Goal: Entertainment & Leisure: Consume media (video, audio)

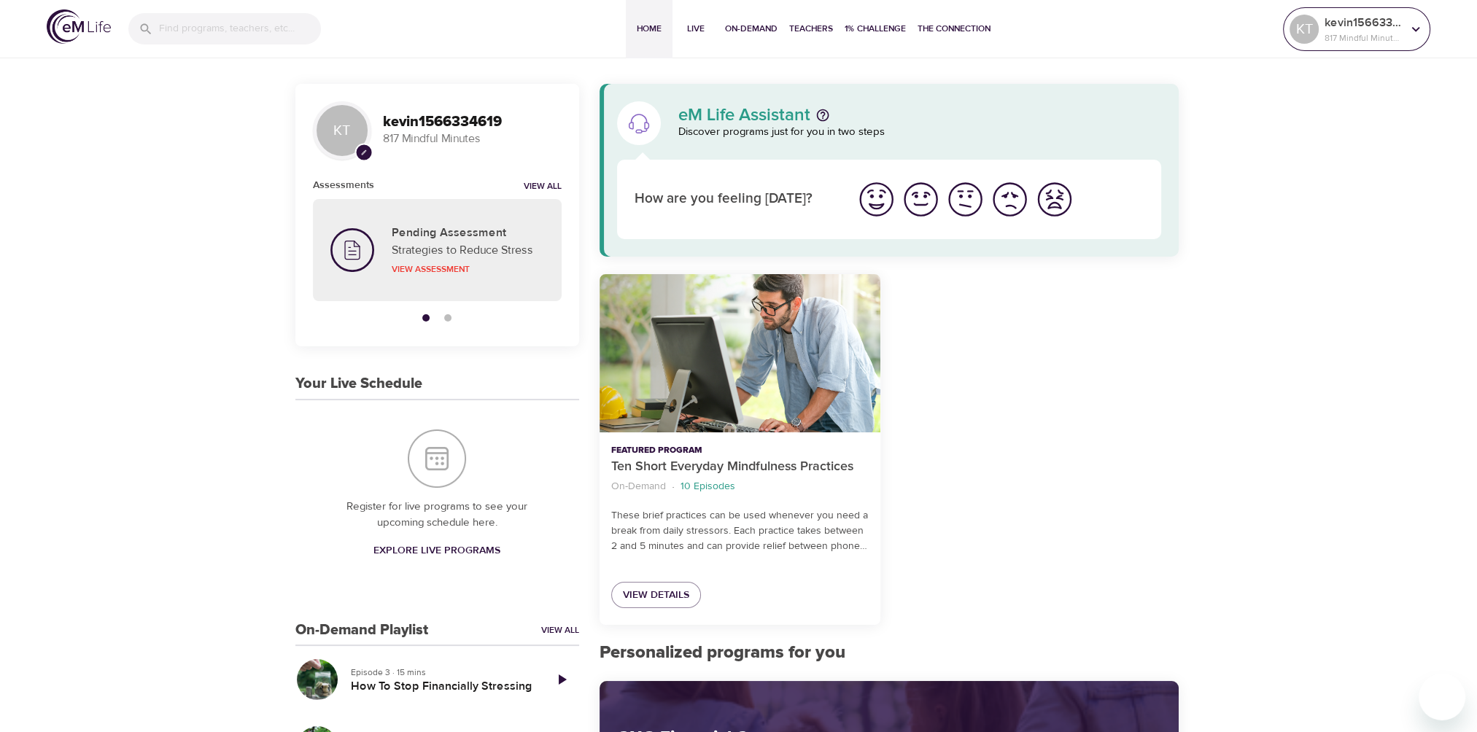
click at [1373, 29] on p "kevin1566334619" at bounding box center [1363, 23] width 77 height 18
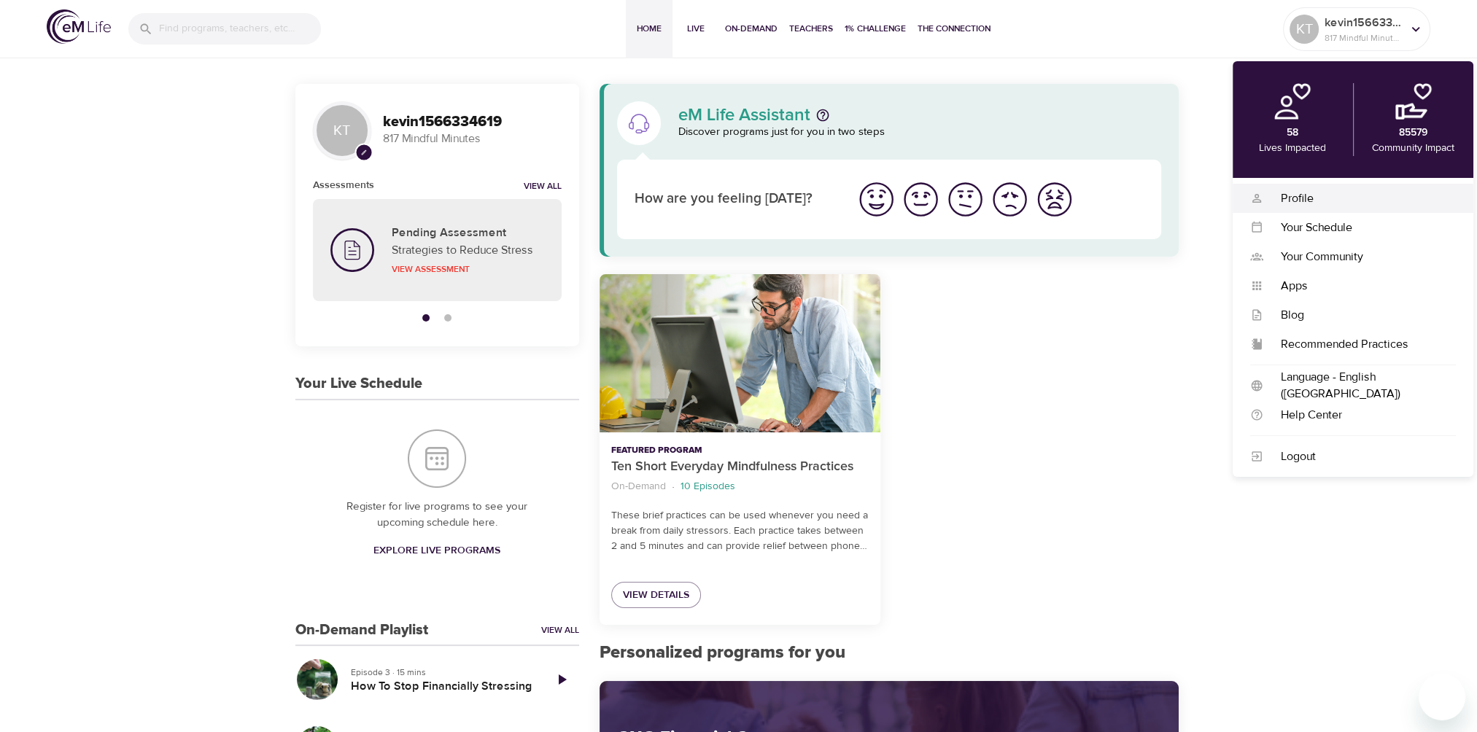
click at [1313, 196] on div "Profile" at bounding box center [1359, 198] width 193 height 17
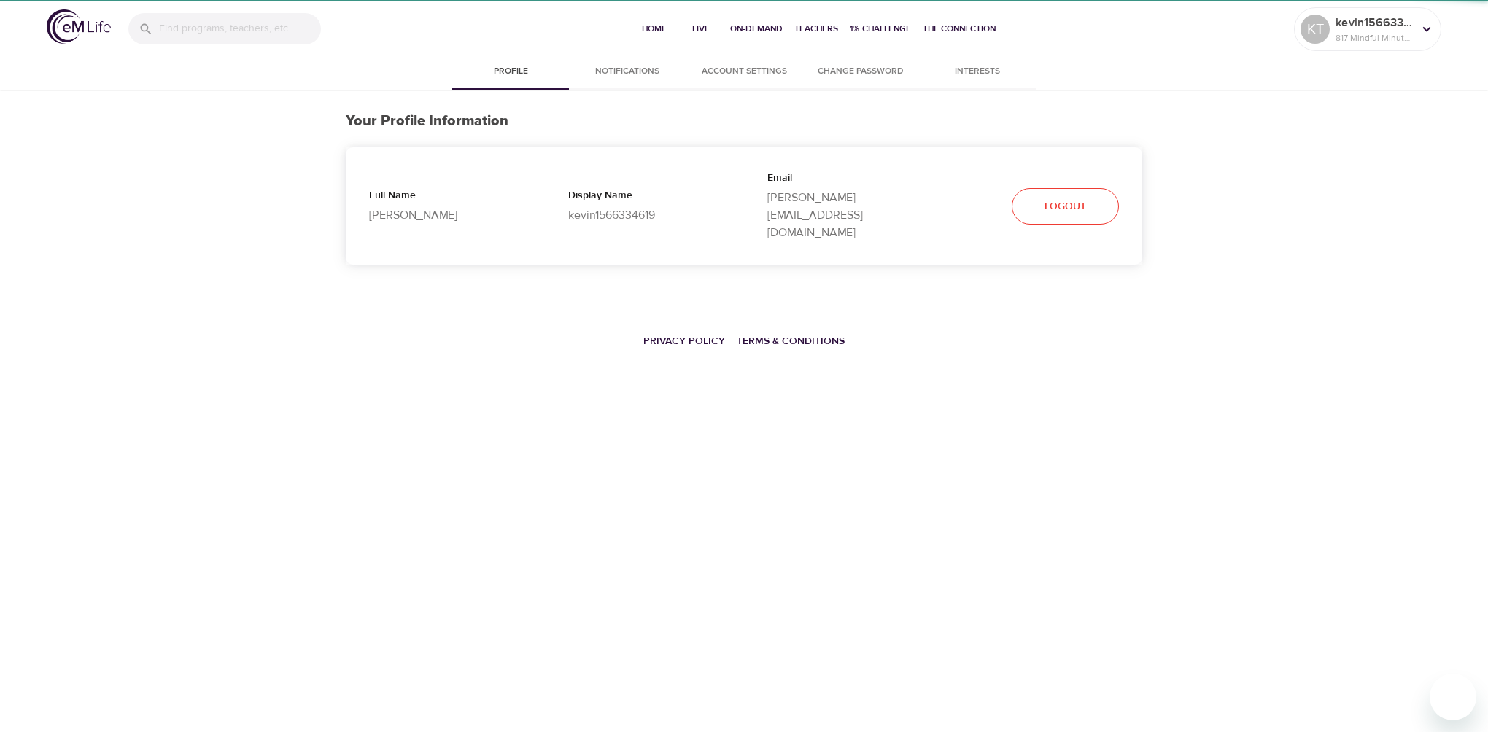
select select "10"
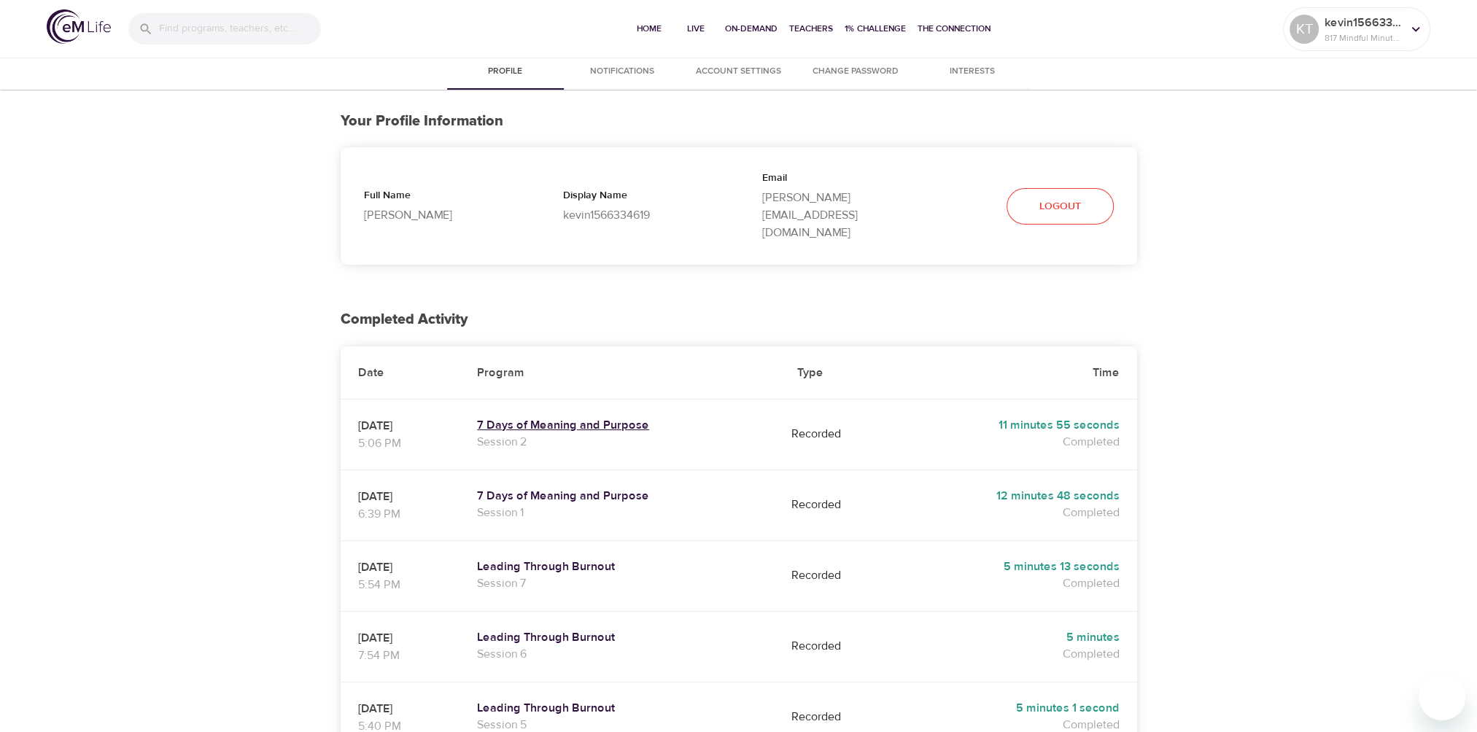
click at [642, 418] on h5 "7 Days of Meaning and Purpose" at bounding box center [619, 425] width 285 height 15
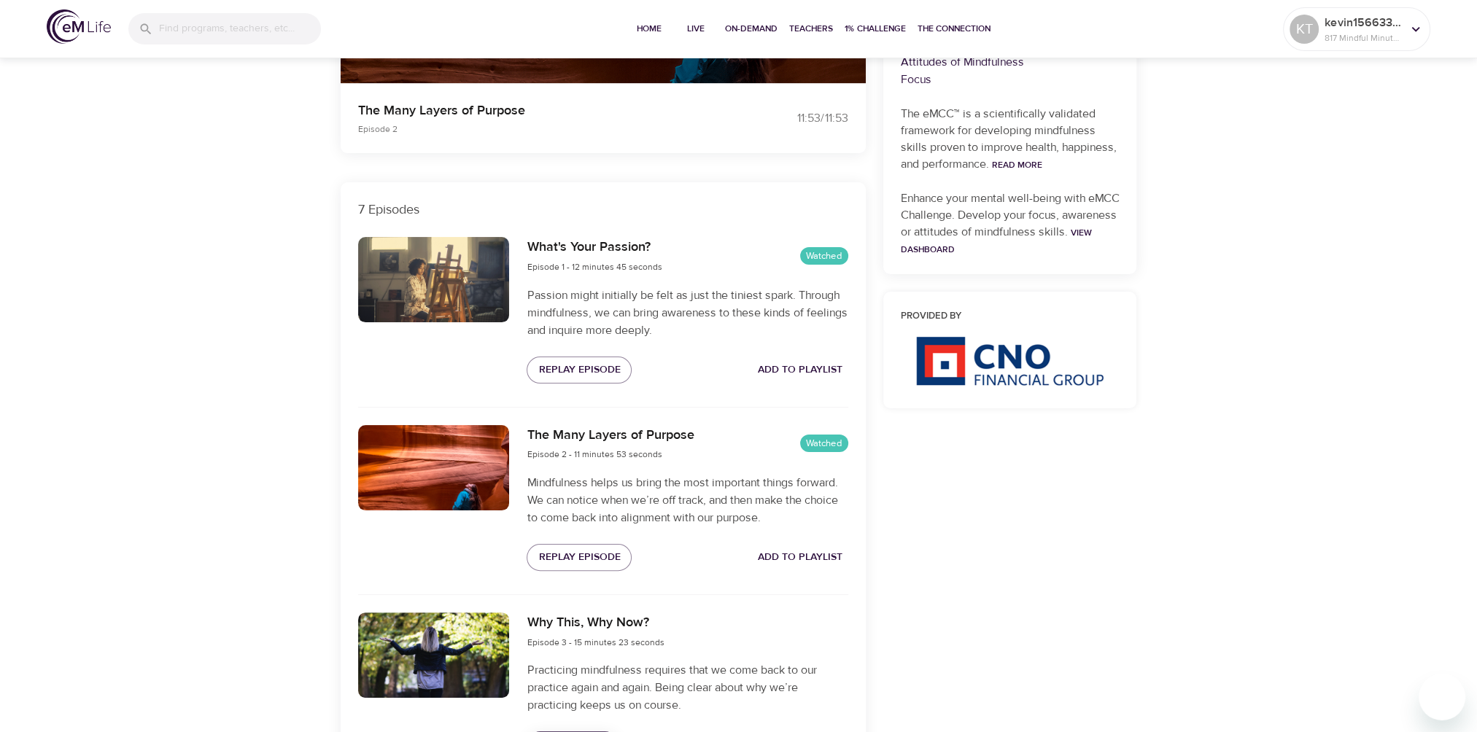
scroll to position [511, 0]
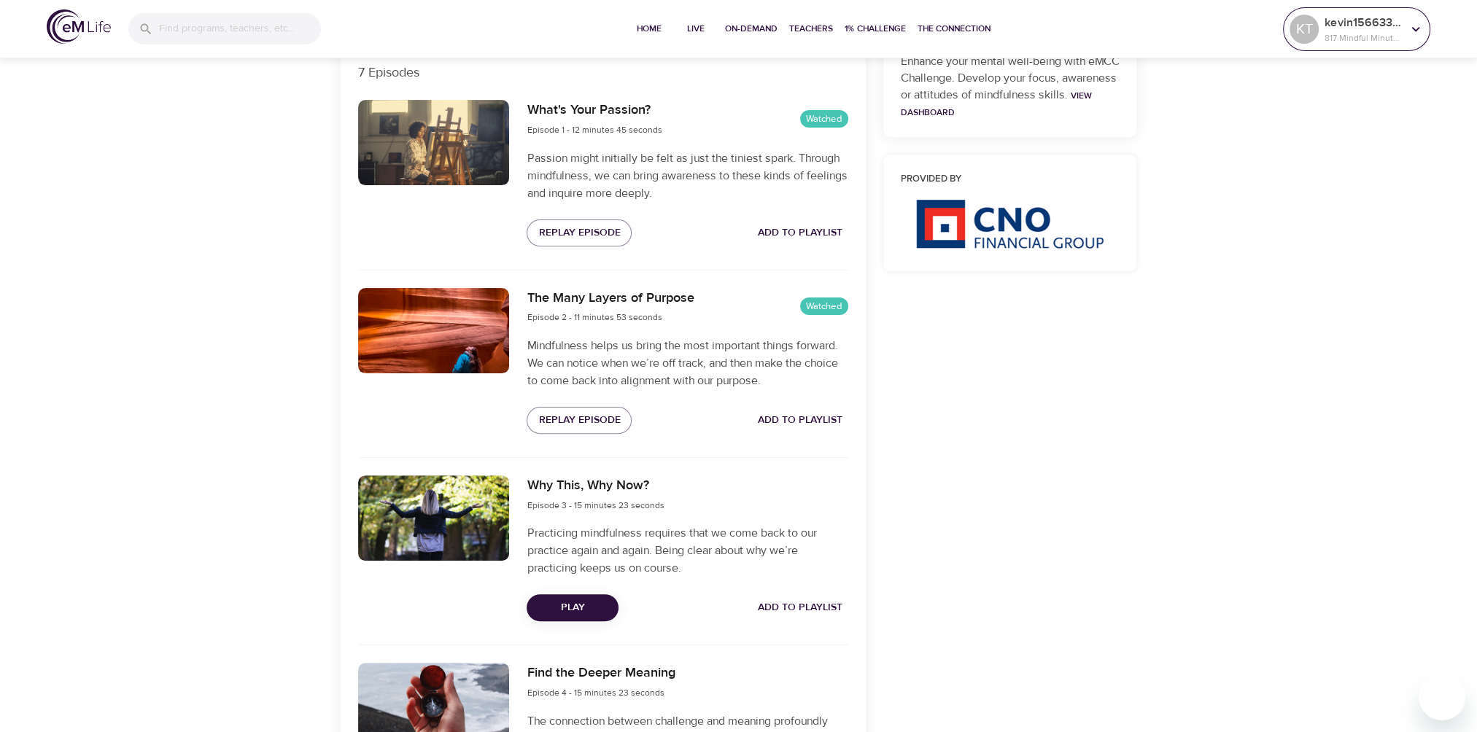
click at [1410, 29] on icon at bounding box center [1416, 29] width 16 height 16
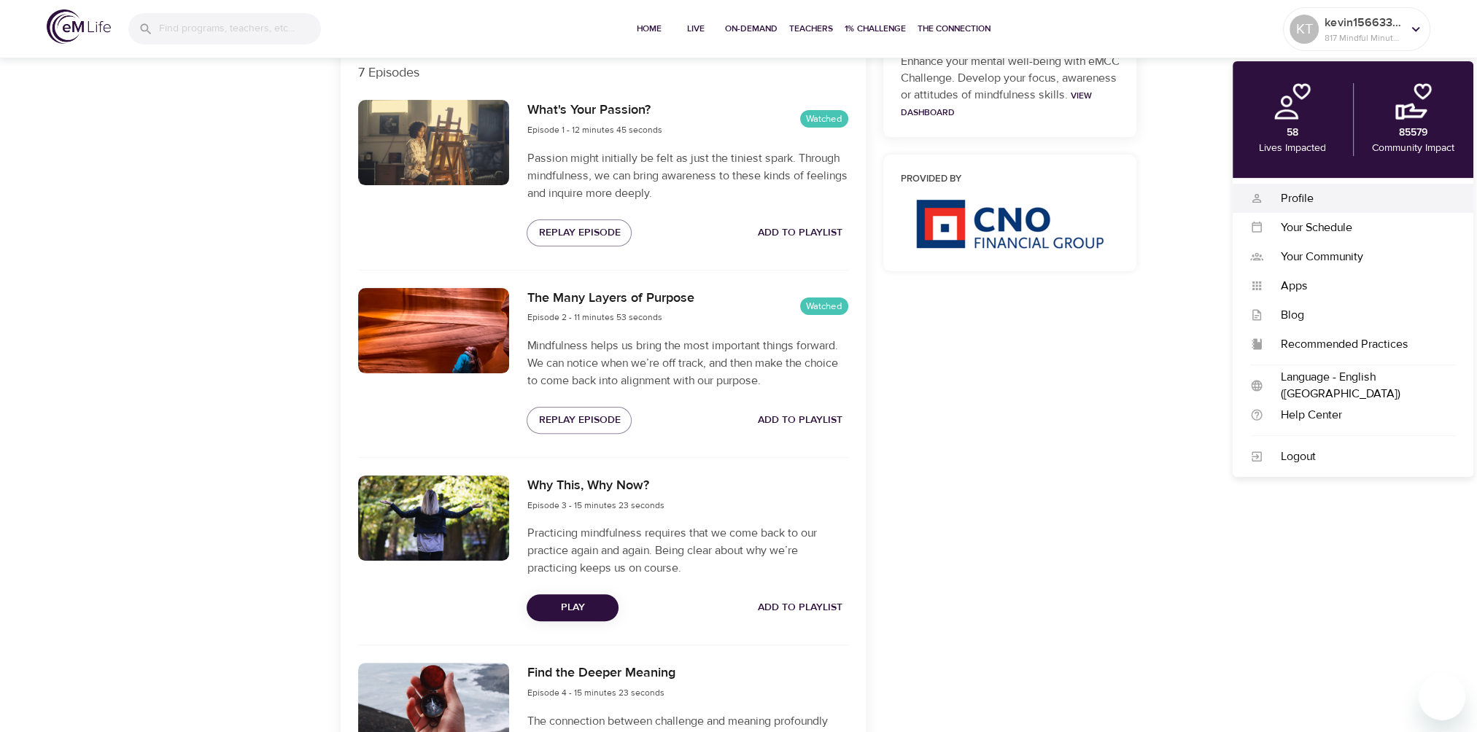
click at [1303, 195] on div "Profile" at bounding box center [1359, 198] width 193 height 17
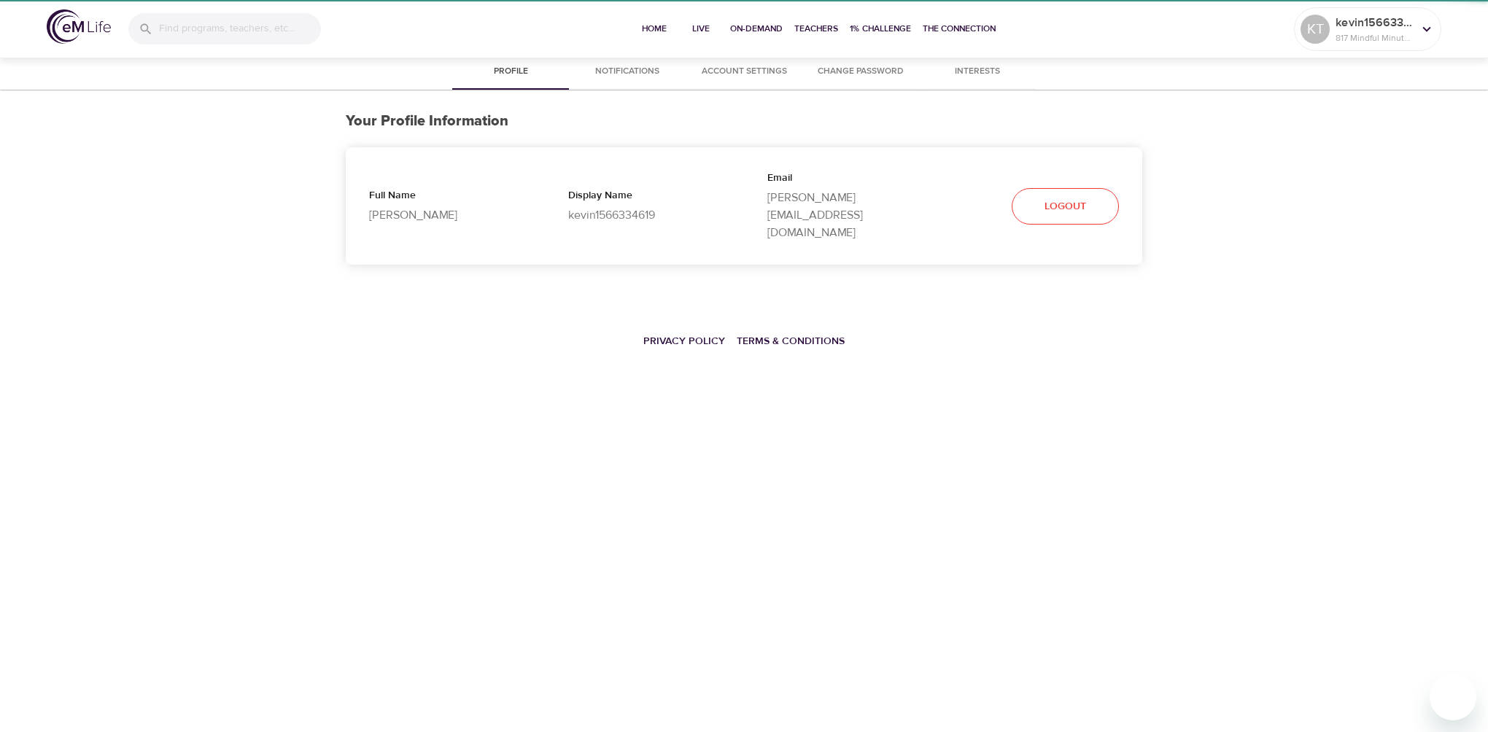
select select "10"
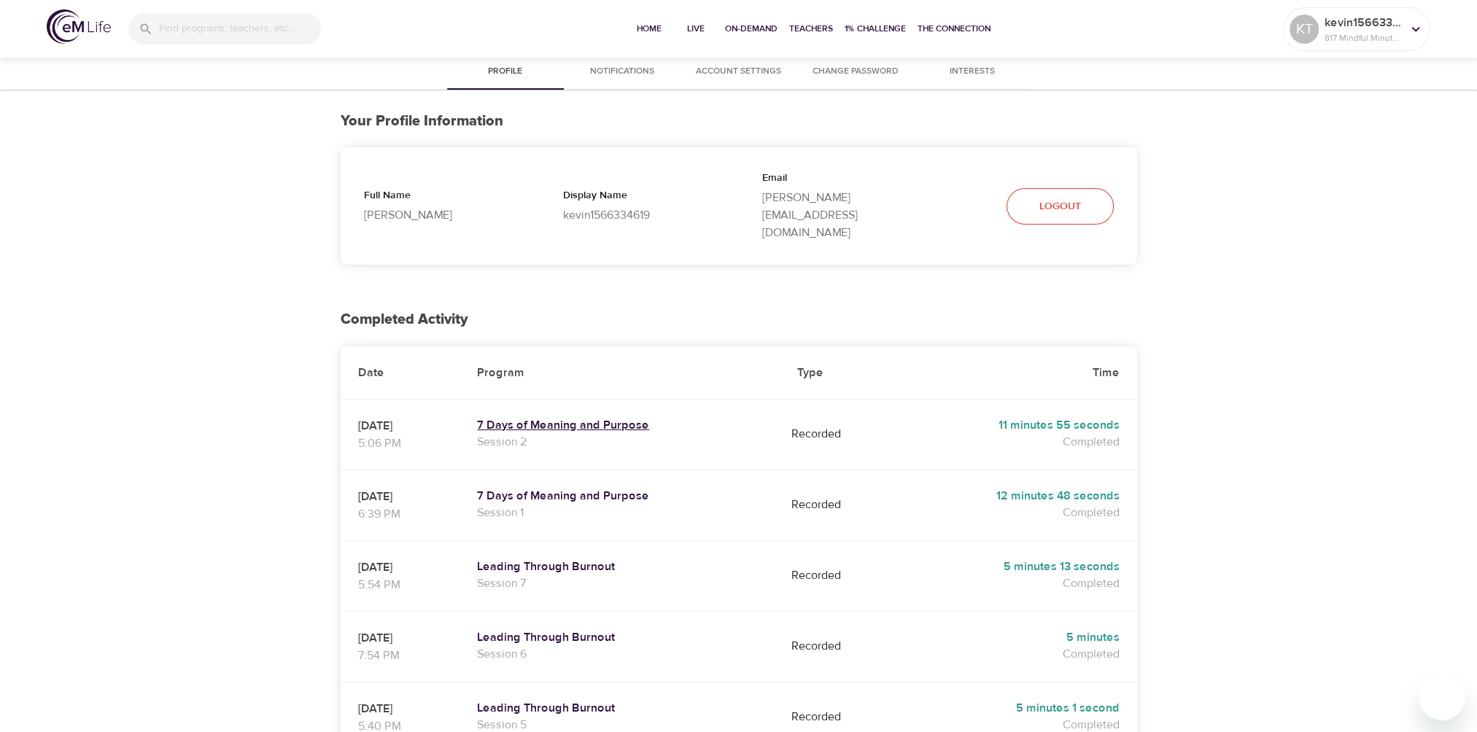
click at [611, 418] on h5 "7 Days of Meaning and Purpose" at bounding box center [619, 425] width 285 height 15
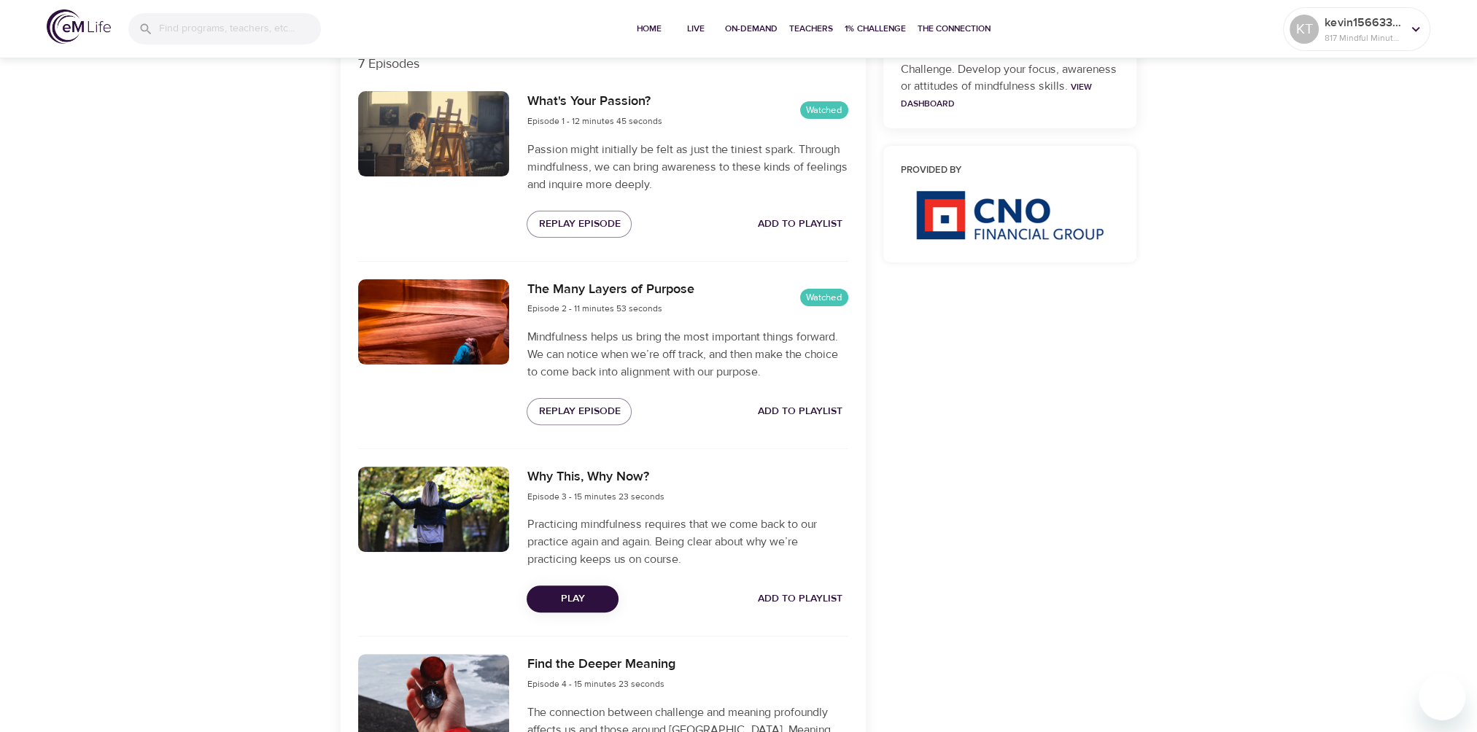
scroll to position [584, 0]
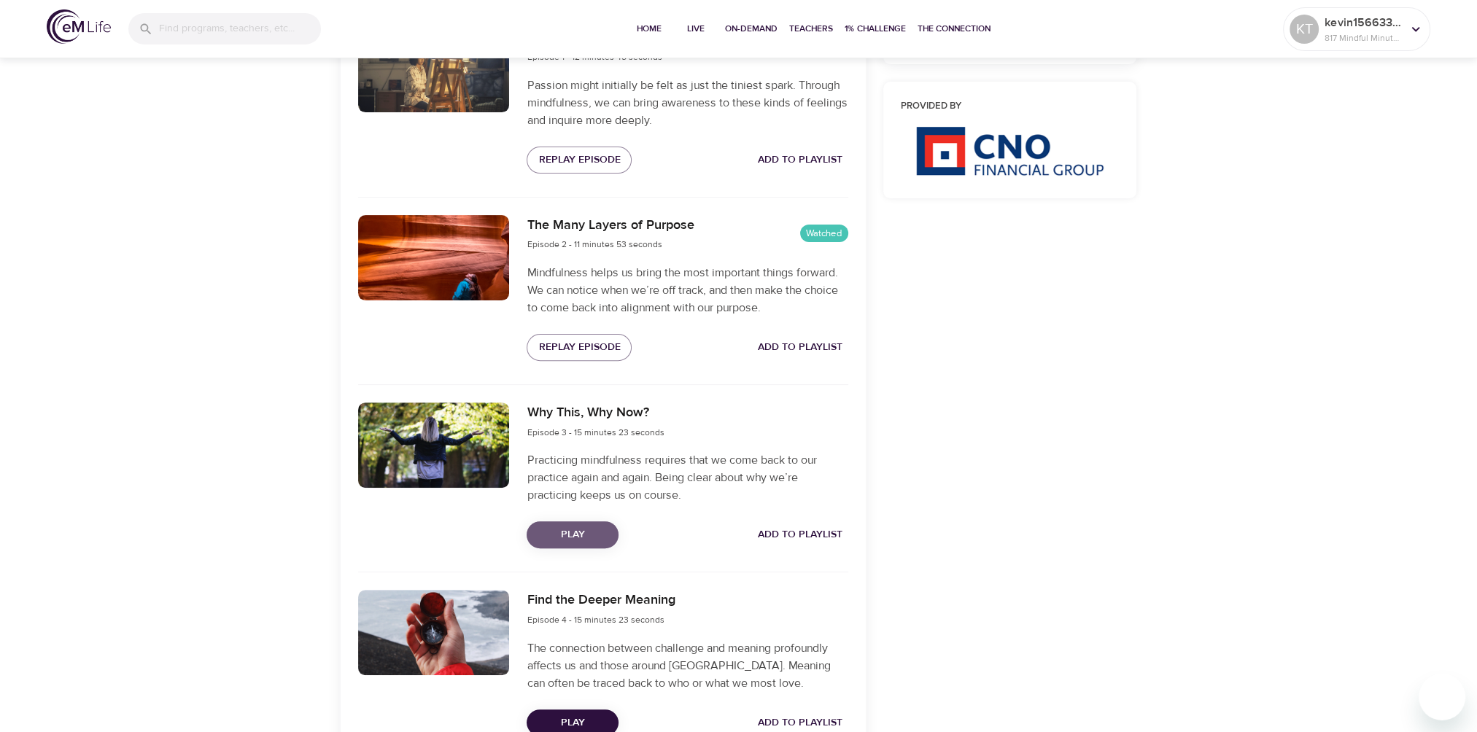
click at [587, 531] on span "Play" at bounding box center [572, 535] width 69 height 18
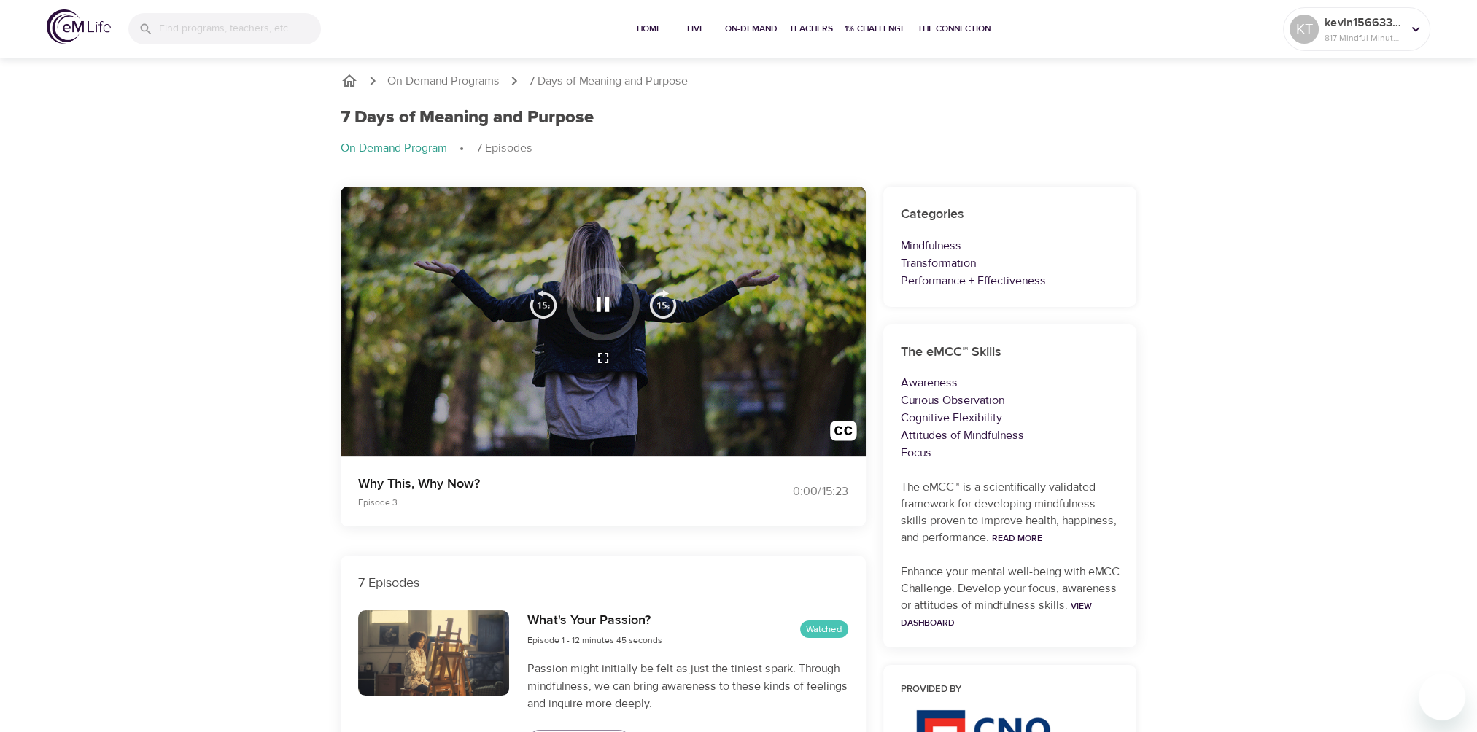
scroll to position [0, 0]
